Goal: Transaction & Acquisition: Purchase product/service

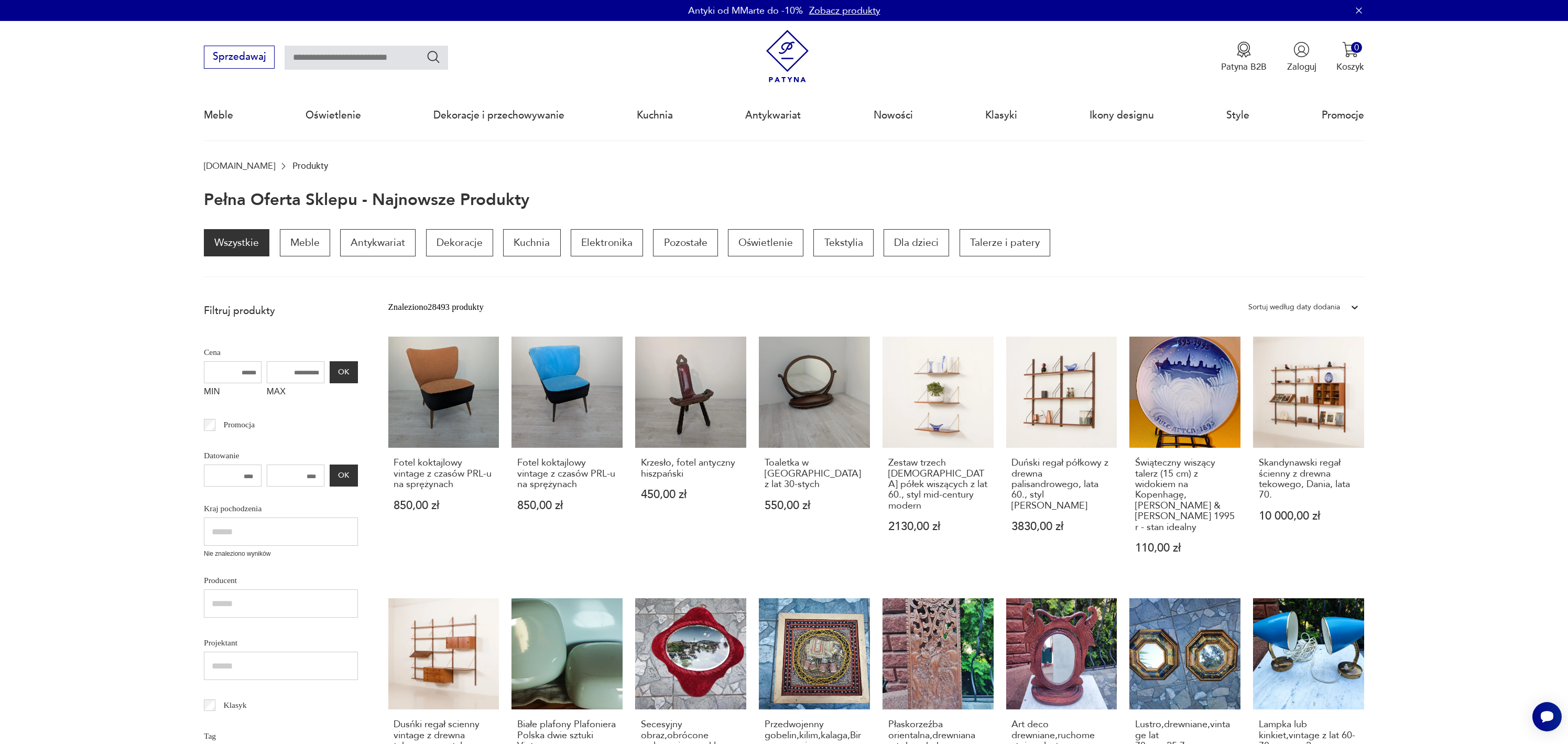
click at [309, 53] on input "text" at bounding box center [366, 57] width 163 height 24
type input "*****"
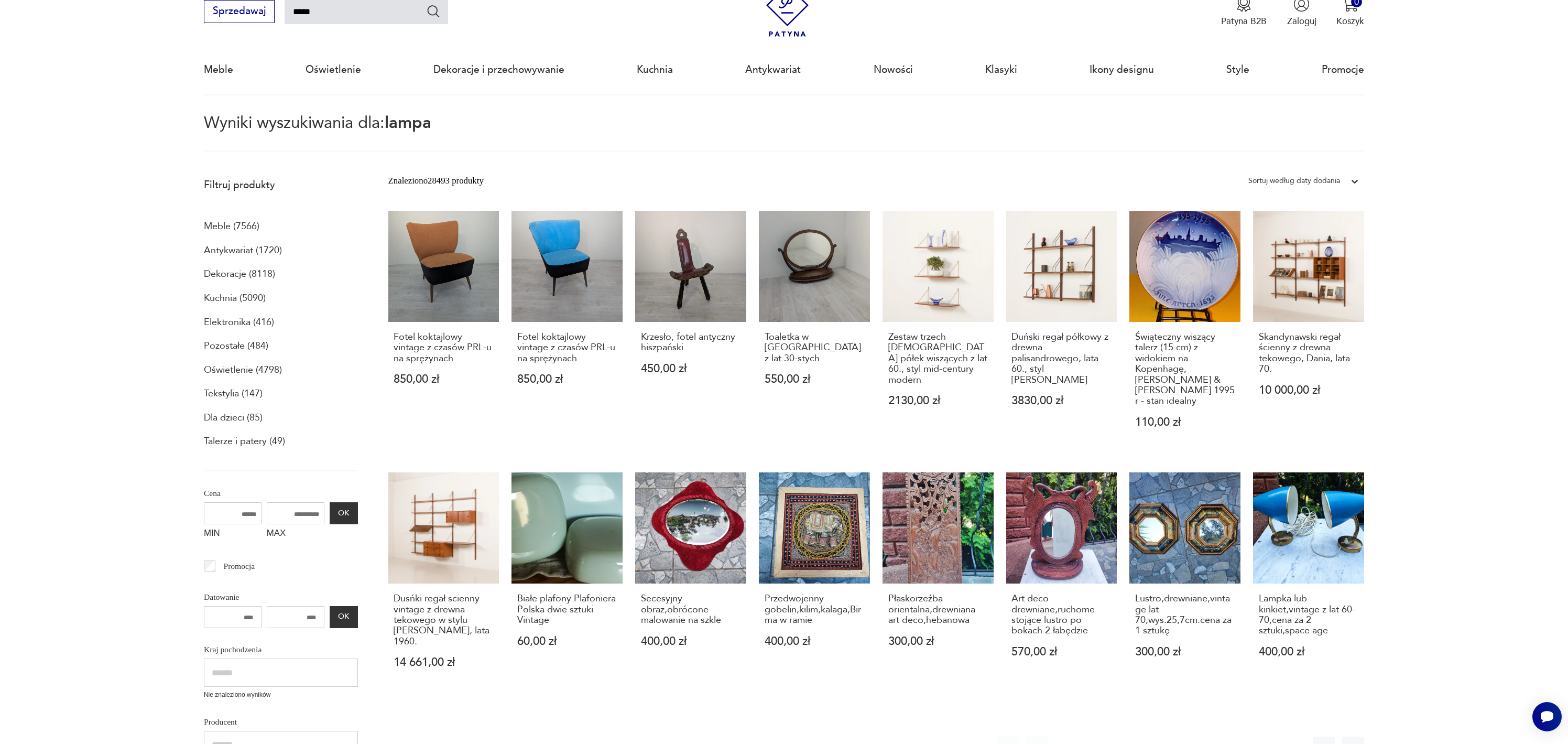
scroll to position [61, 0]
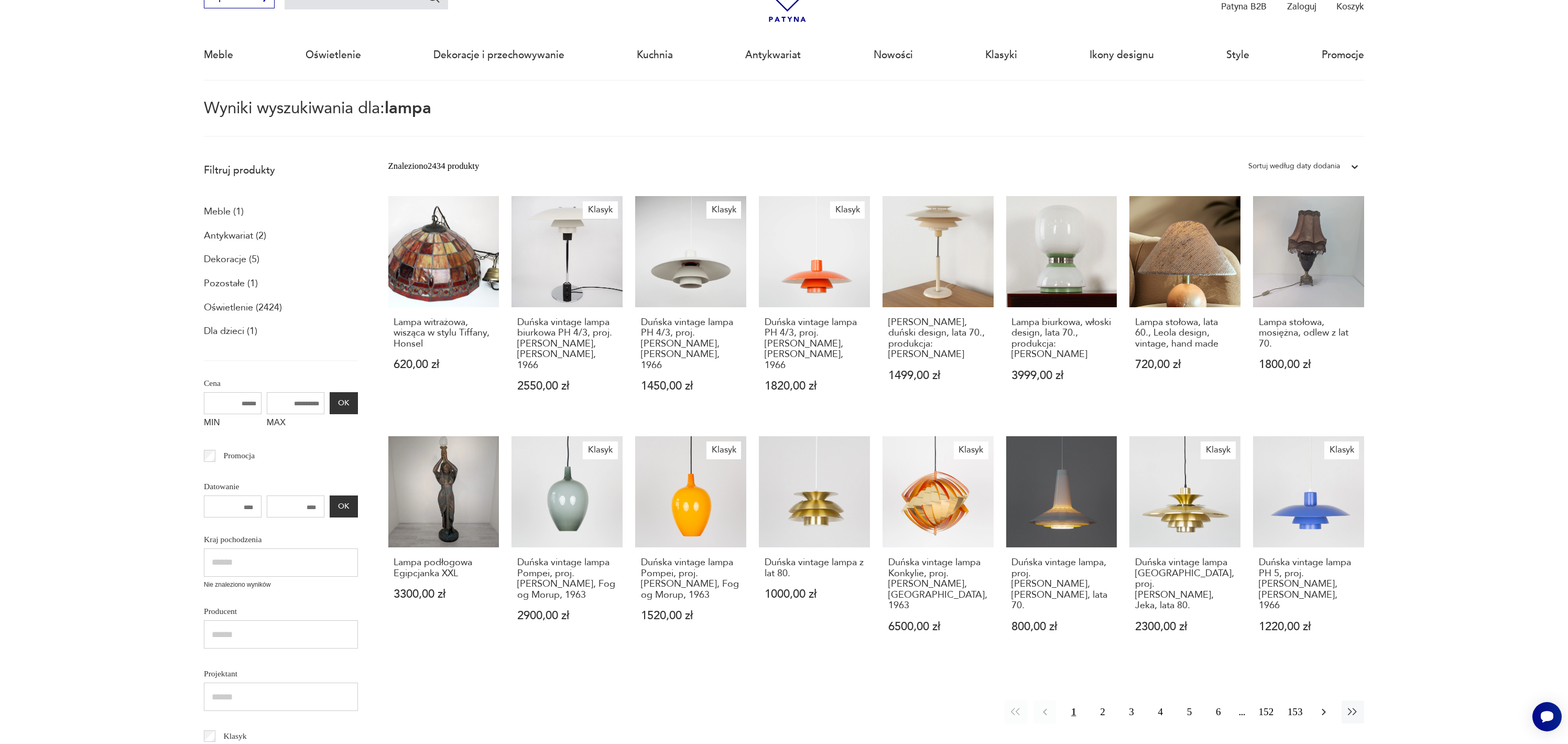
click at [1325, 706] on icon "button" at bounding box center [1324, 712] width 13 height 13
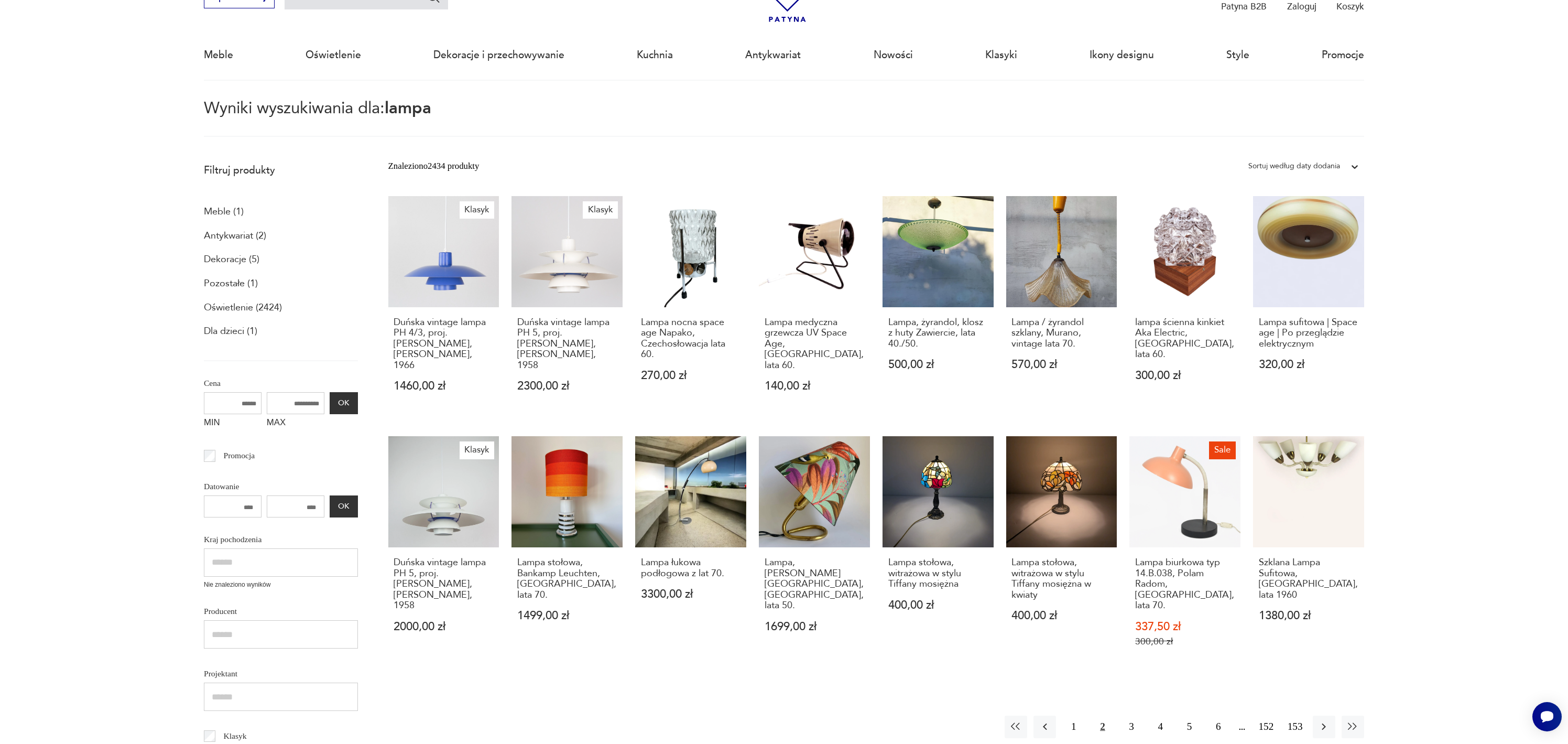
click at [1325, 720] on icon "button" at bounding box center [1324, 726] width 13 height 13
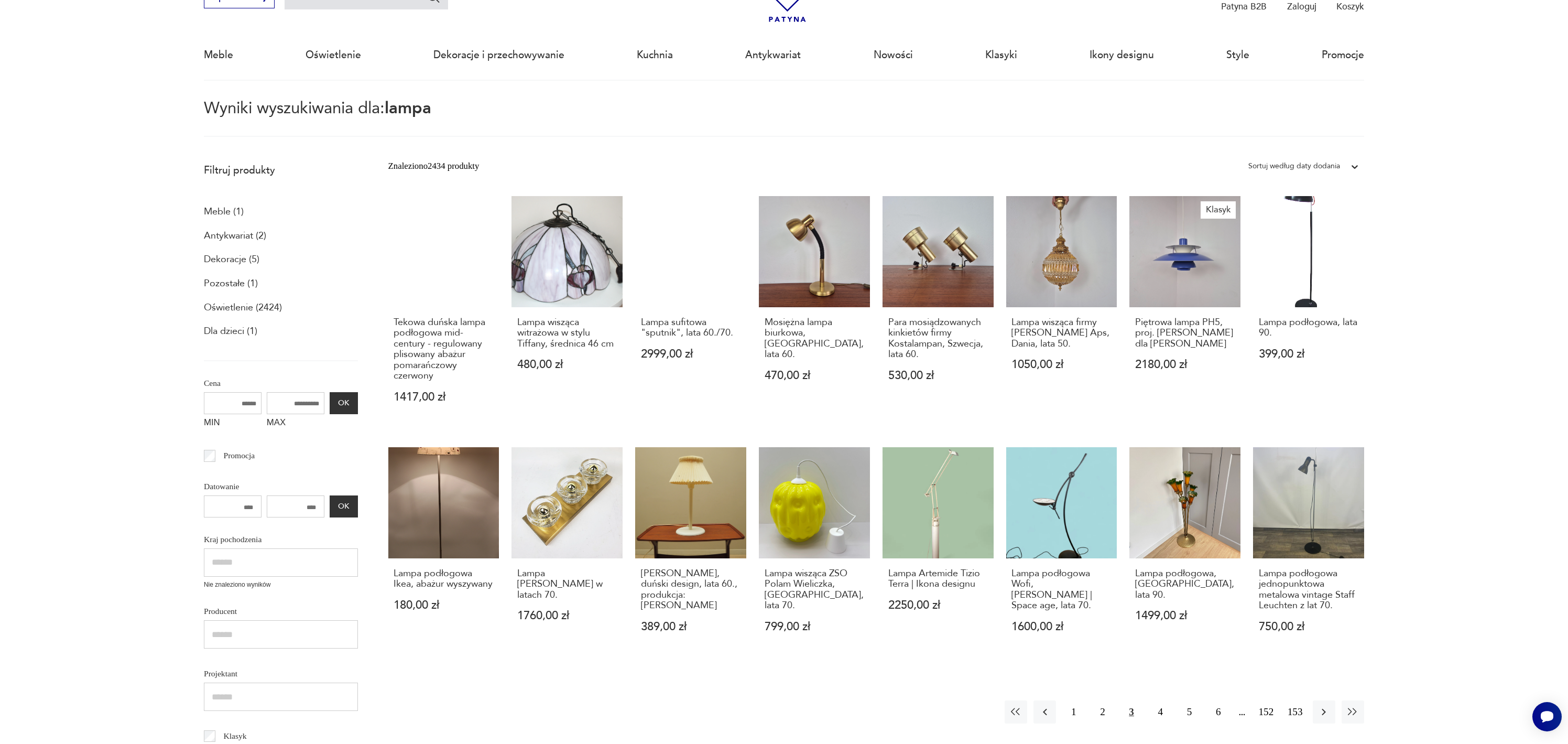
click at [1325, 690] on div "Znaleziono 2434 produkty Filtruj Sortuj według daty dodania Sortuj według daty …" at bounding box center [877, 548] width 976 height 782
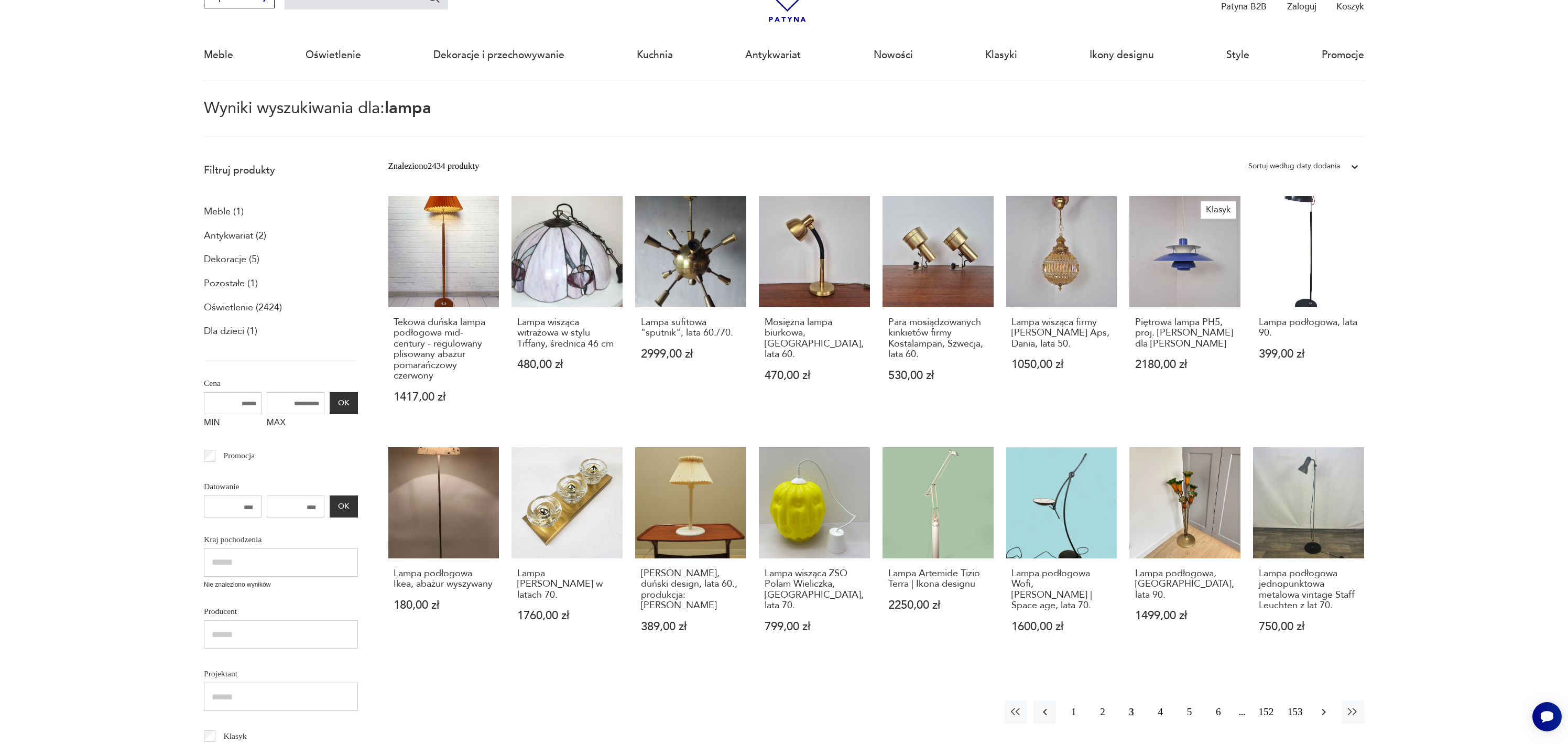
click at [1324, 706] on icon "button" at bounding box center [1324, 712] width 13 height 13
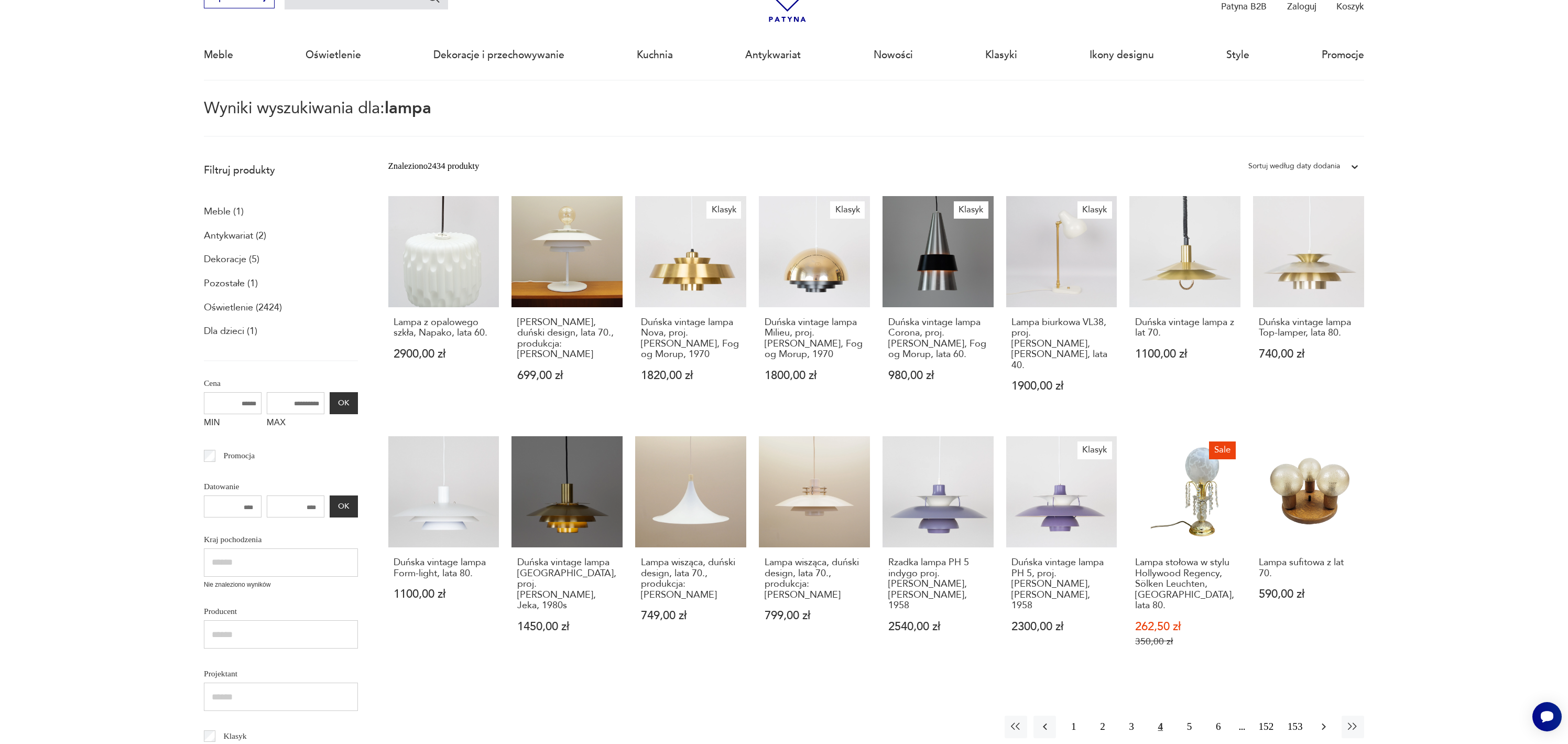
click at [1324, 720] on icon "button" at bounding box center [1324, 726] width 13 height 13
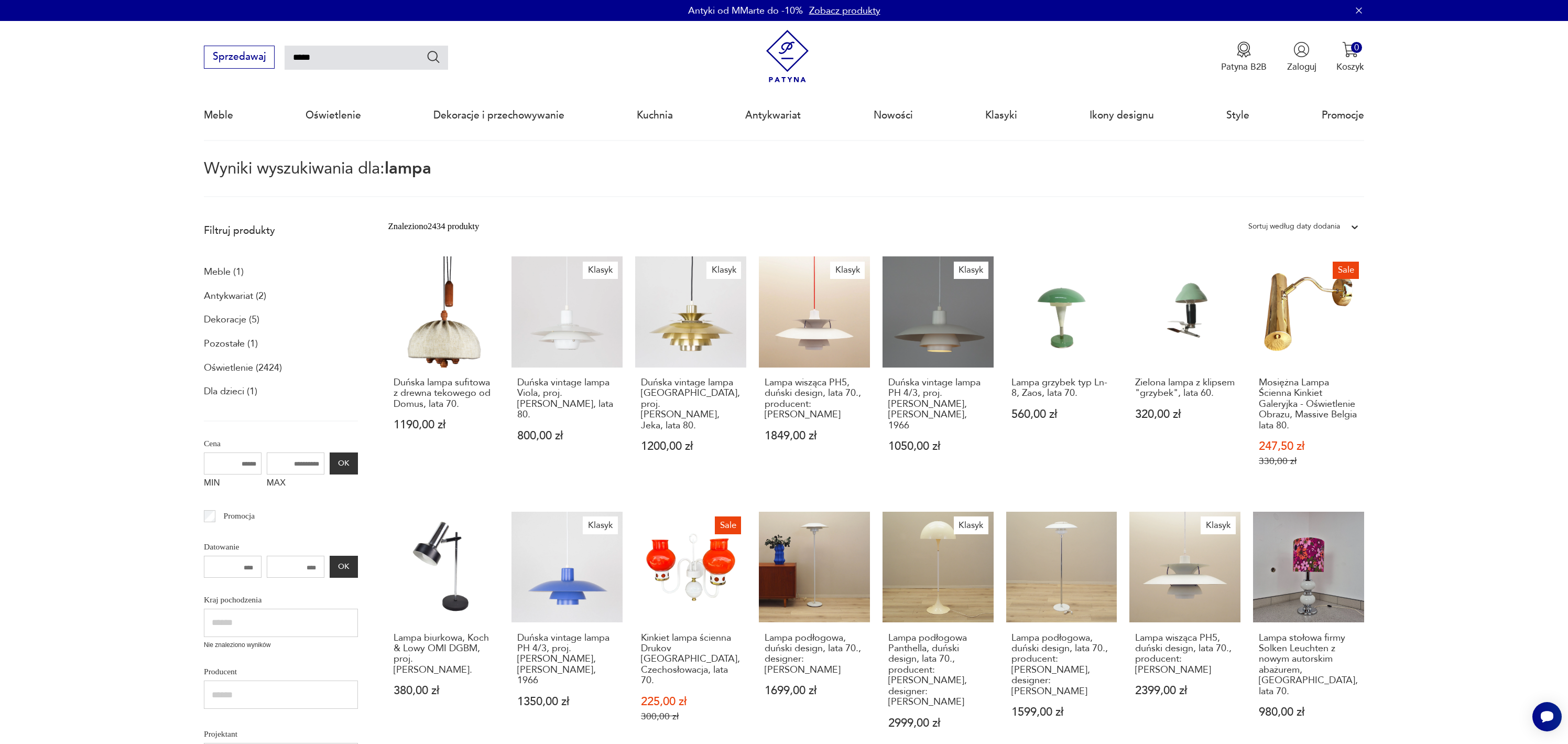
click at [368, 62] on input "*****" at bounding box center [366, 57] width 163 height 24
type input "**********"
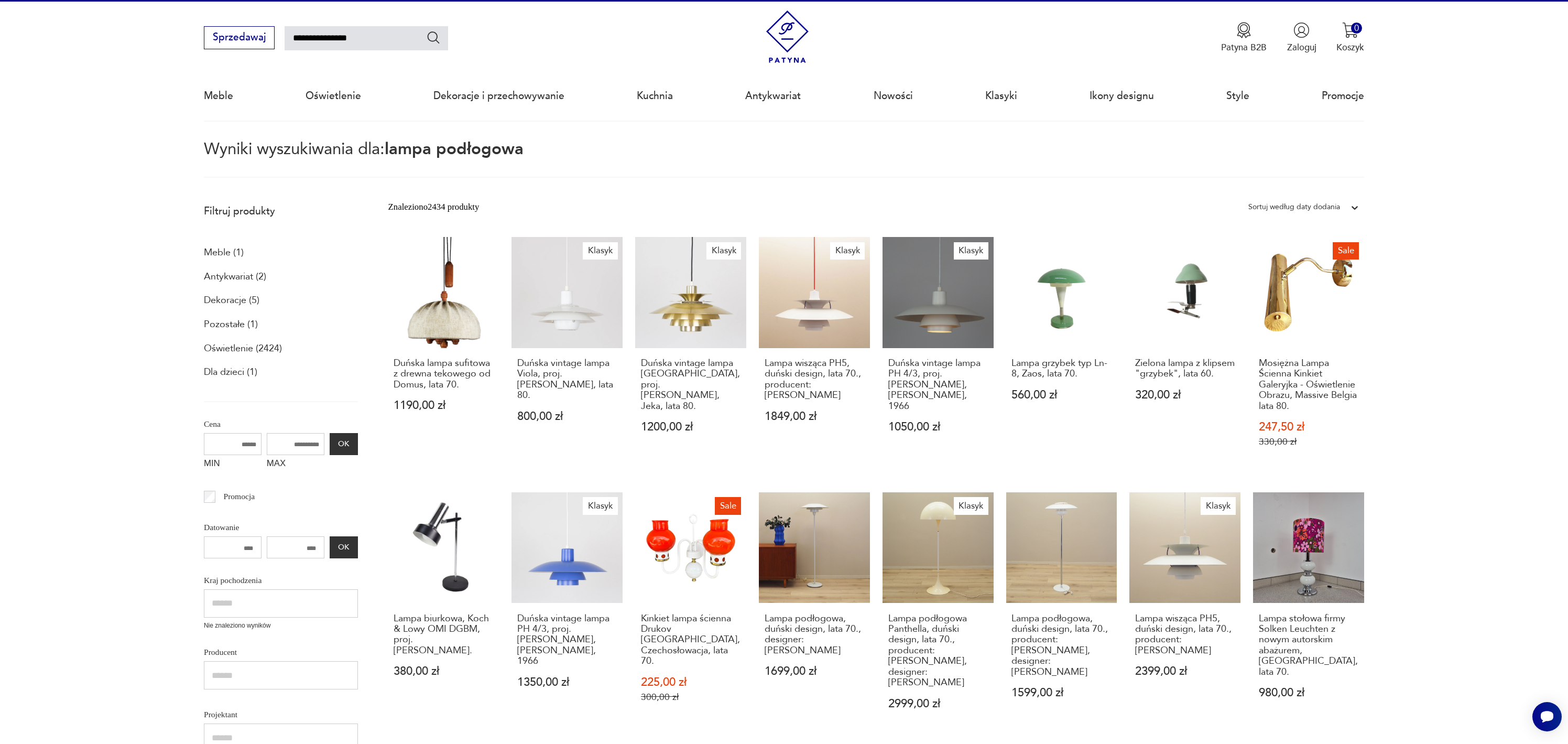
scroll to position [61, 0]
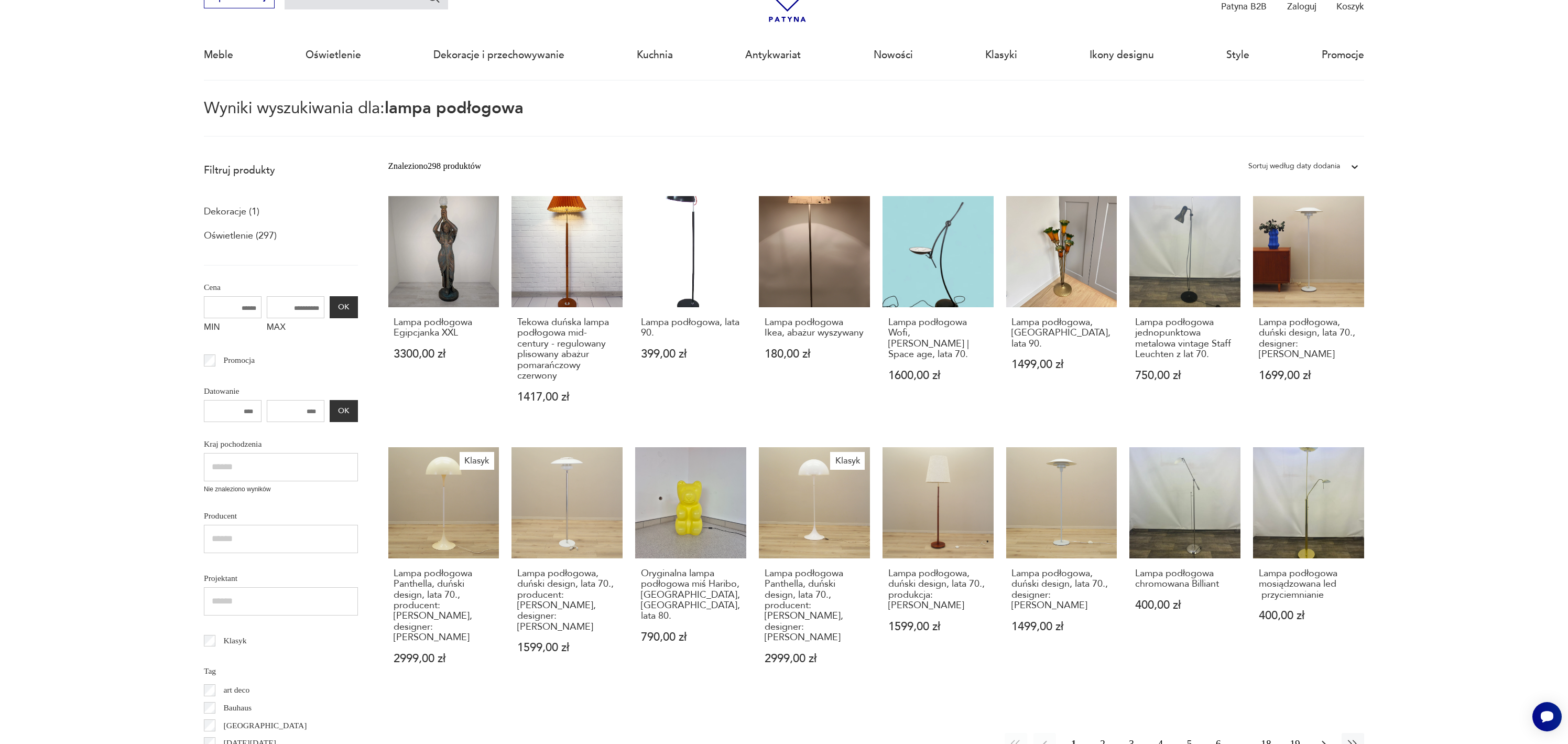
click at [1325, 738] on icon "button" at bounding box center [1324, 744] width 13 height 13
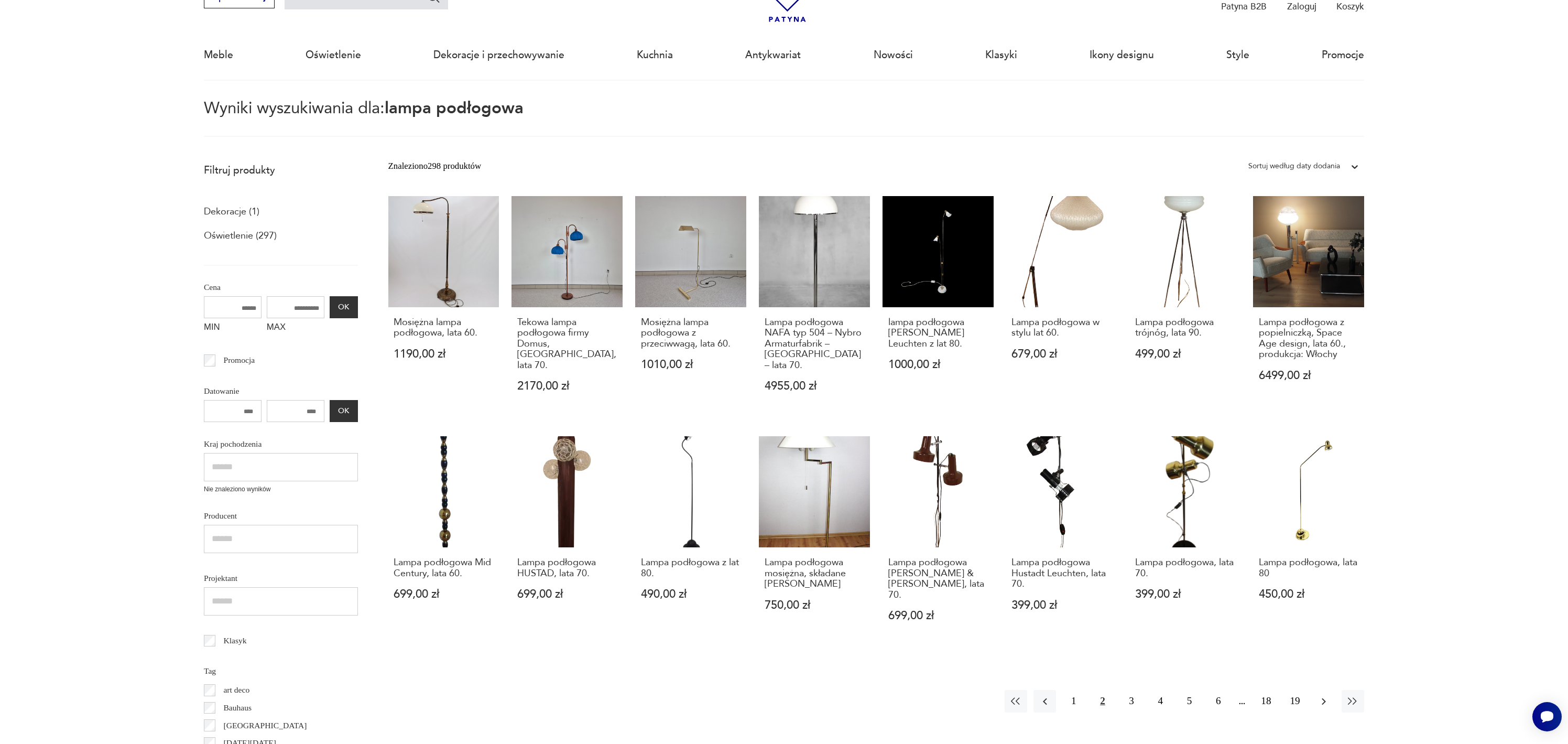
click at [1329, 695] on icon "button" at bounding box center [1324, 702] width 13 height 13
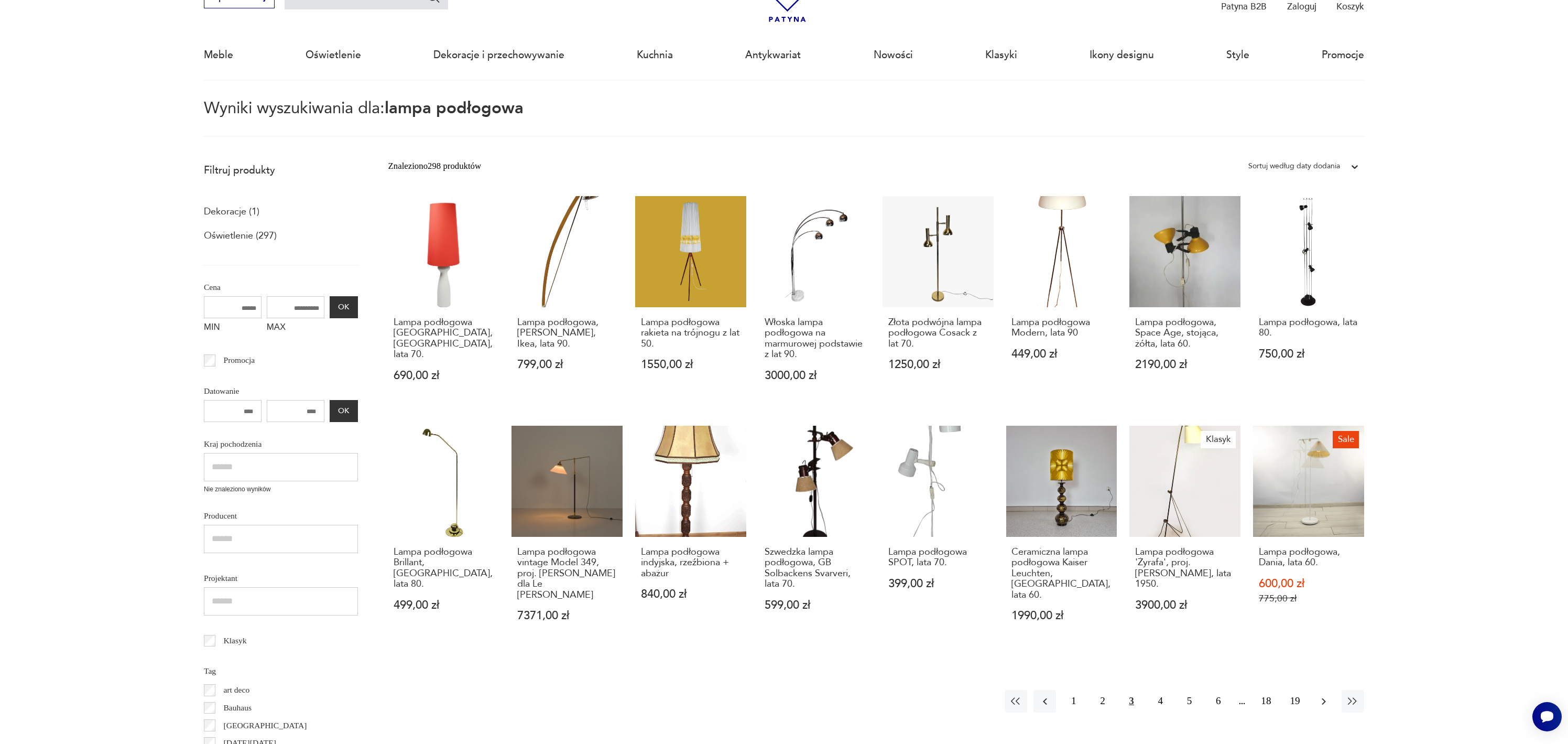
click at [1324, 695] on icon "button" at bounding box center [1324, 702] width 13 height 13
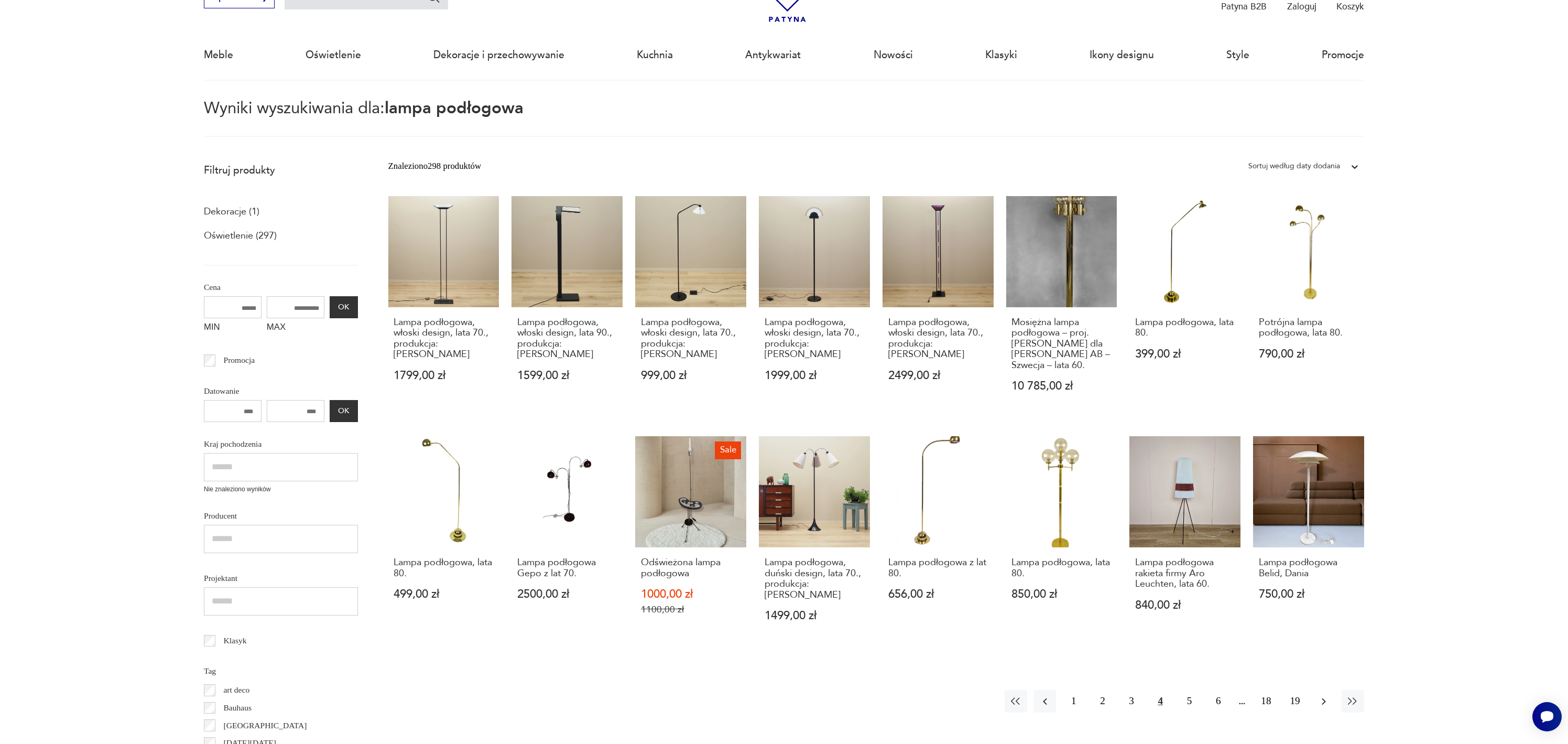
click at [1322, 704] on icon "button" at bounding box center [1324, 702] width 13 height 13
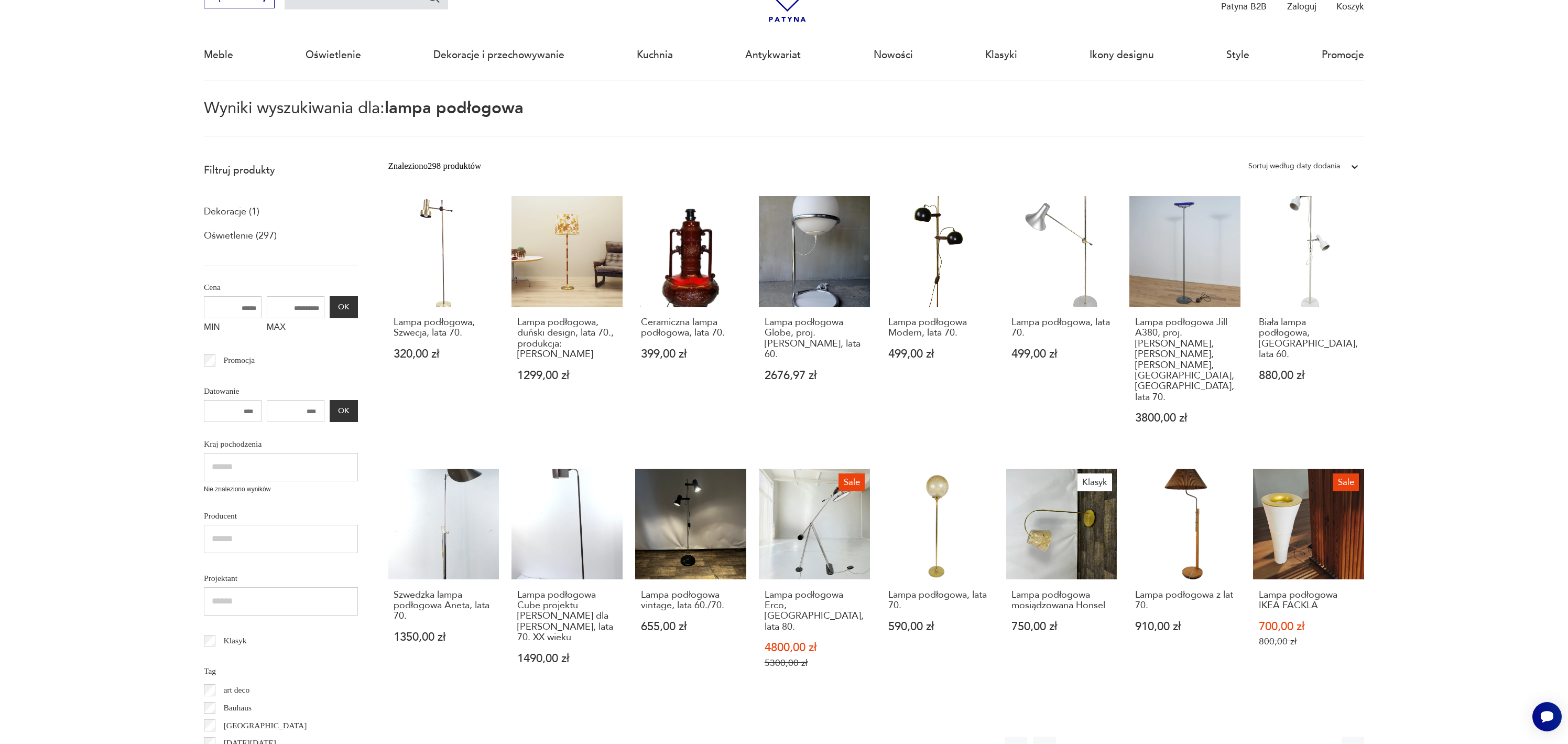
click at [1321, 742] on icon "button" at bounding box center [1324, 748] width 13 height 13
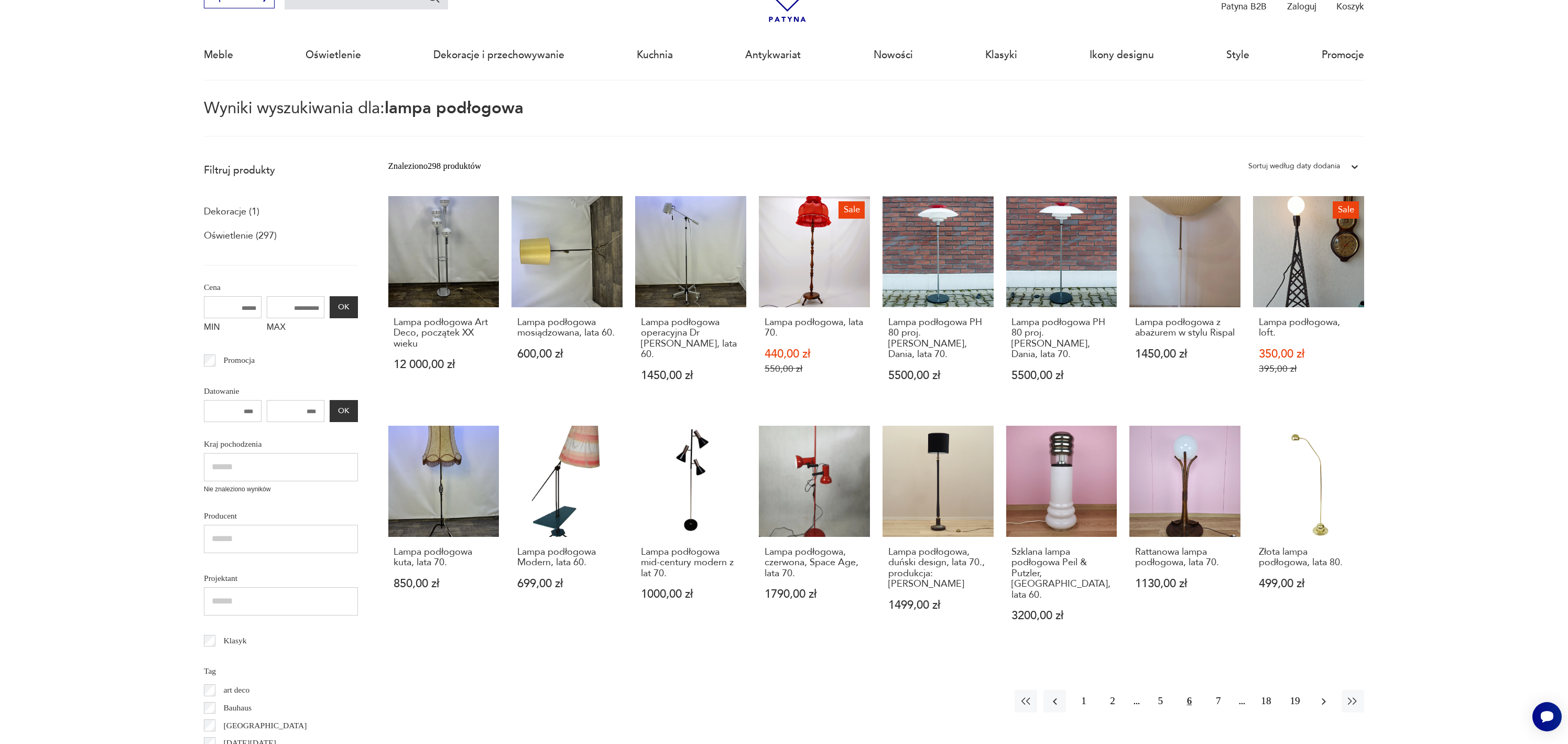
click at [1324, 695] on icon "button" at bounding box center [1324, 702] width 13 height 13
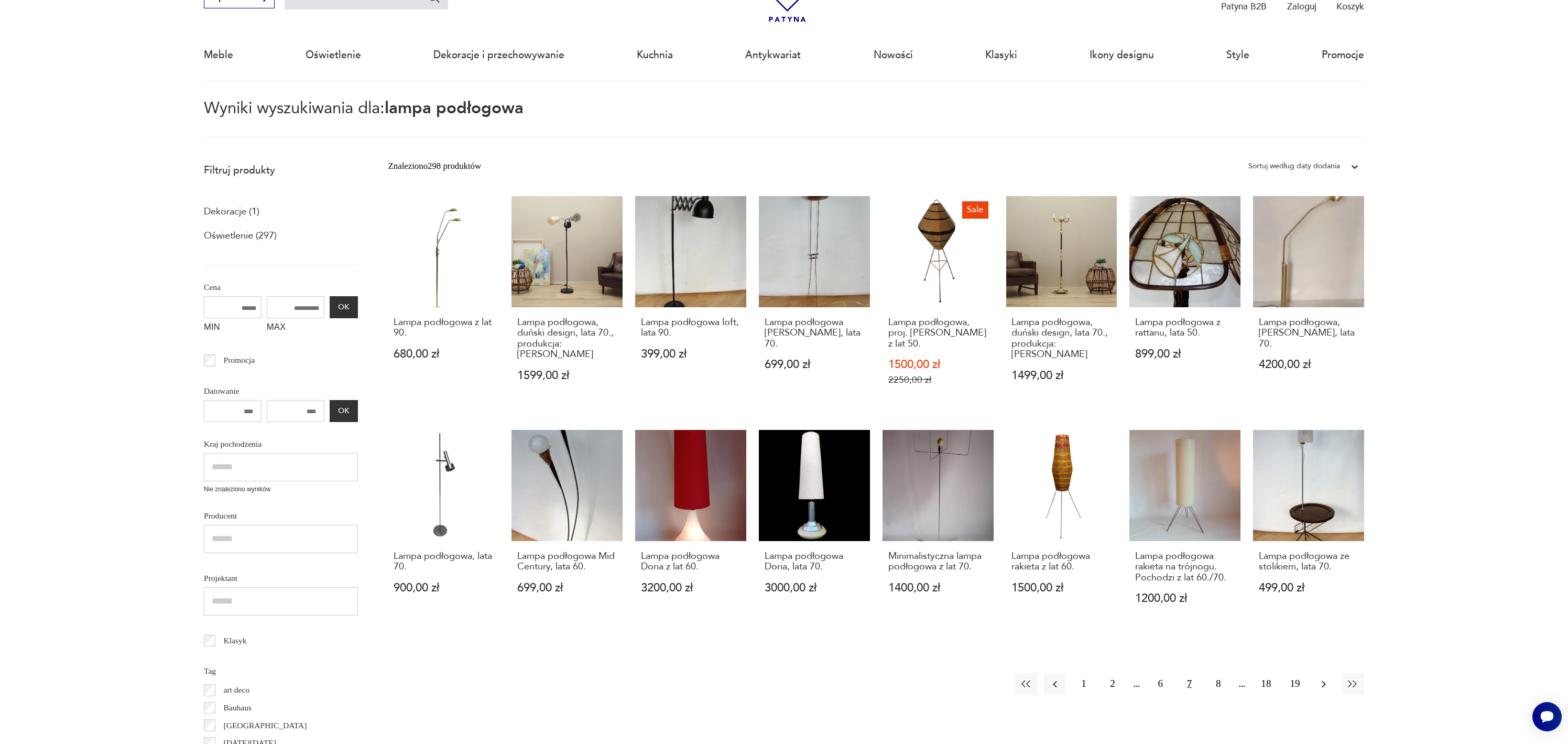
click at [1325, 686] on icon "button" at bounding box center [1324, 684] width 13 height 13
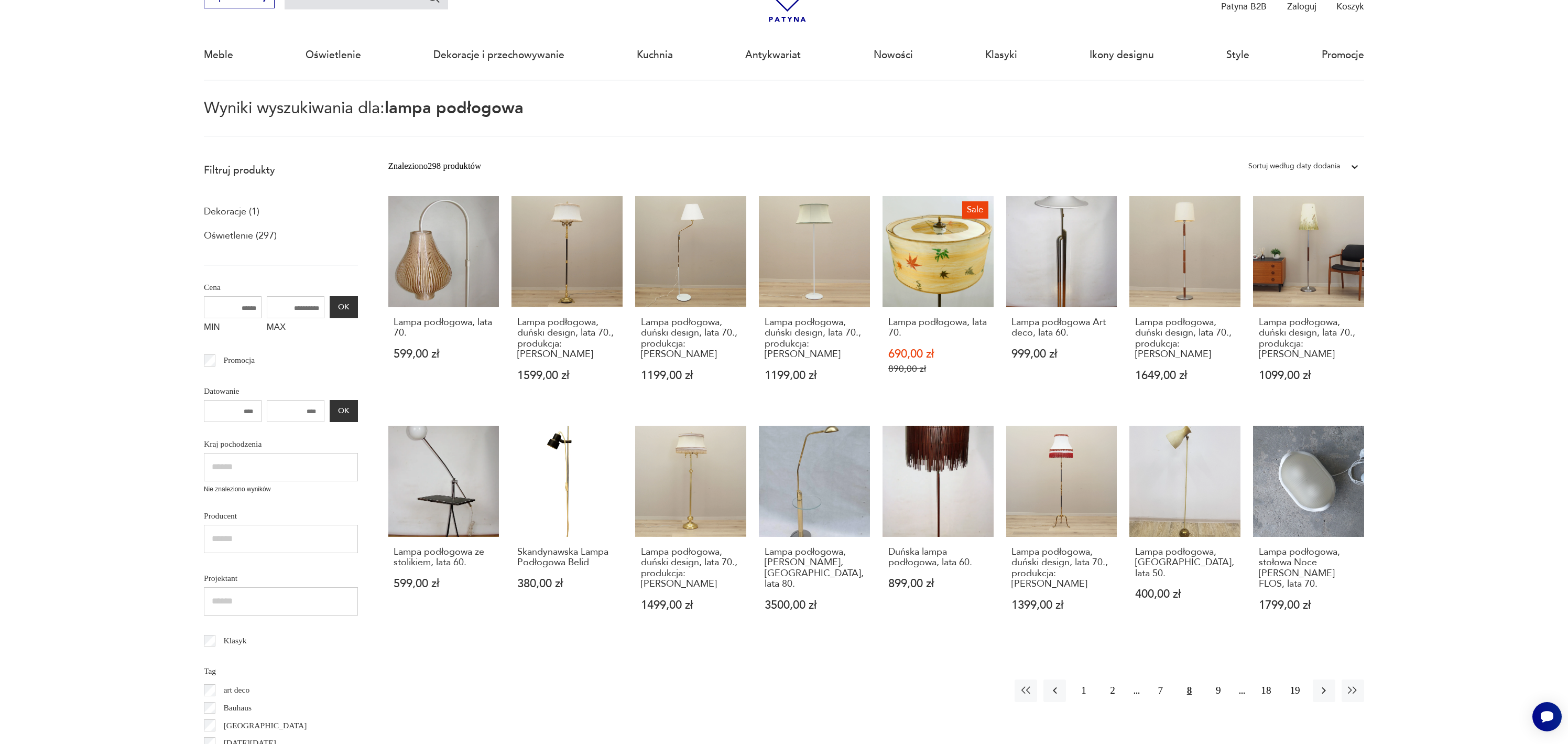
click at [1325, 686] on icon "button" at bounding box center [1324, 691] width 13 height 13
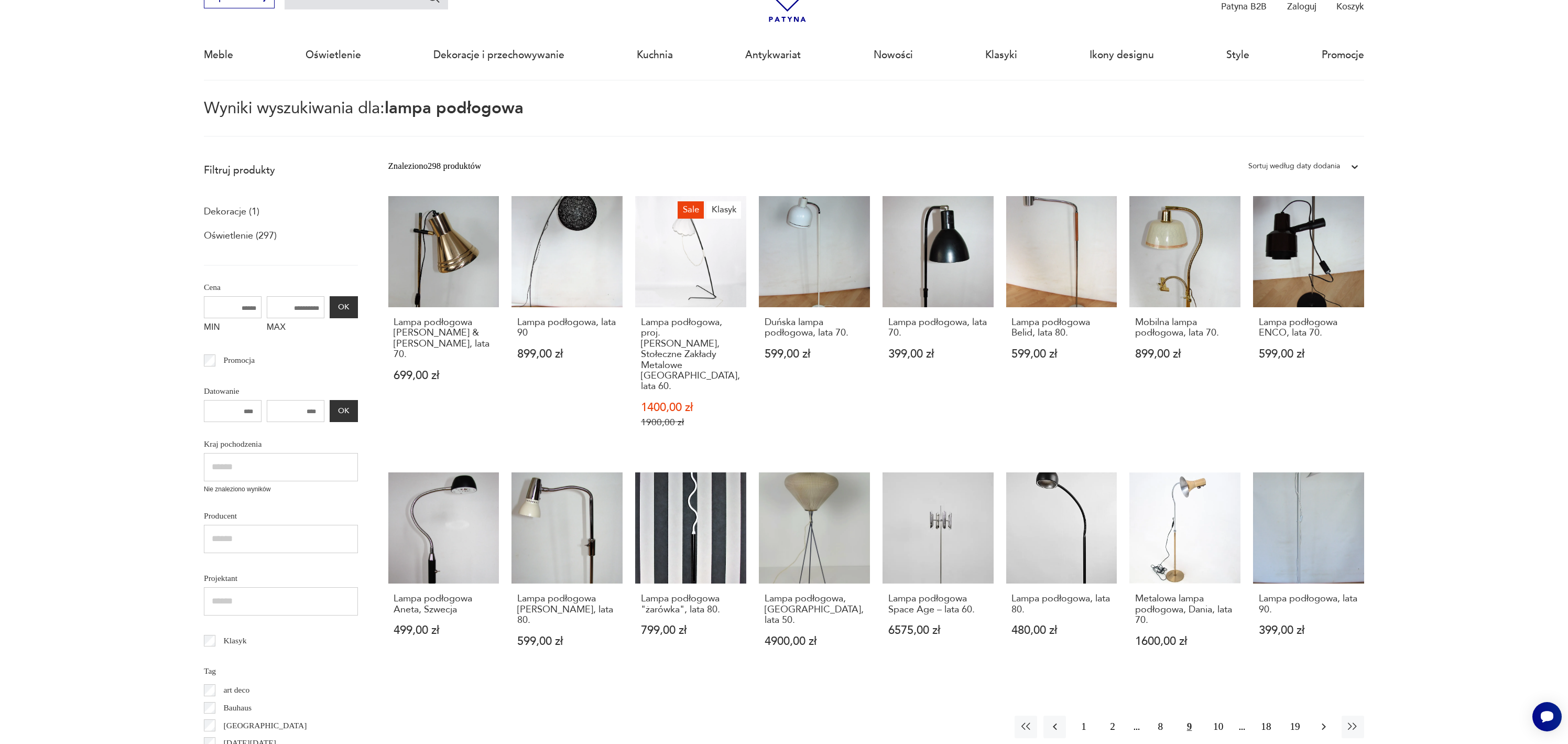
click at [1325, 723] on icon "button" at bounding box center [1324, 726] width 4 height 7
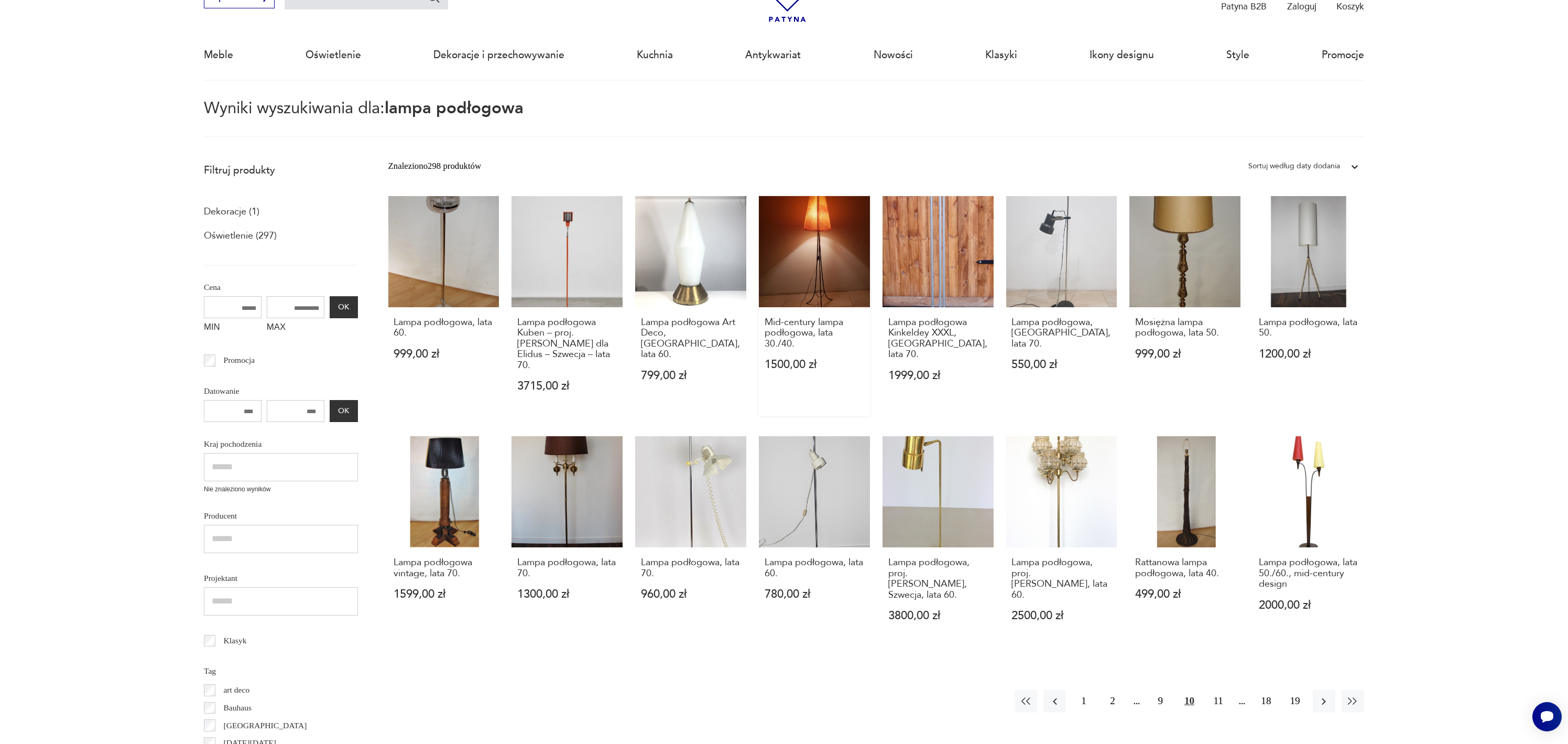
click at [805, 254] on link "Mid-century lampa podłogowa, lata 30./40. 1500,00 zł" at bounding box center [815, 306] width 111 height 220
